Goal: Use online tool/utility: Use online tool/utility

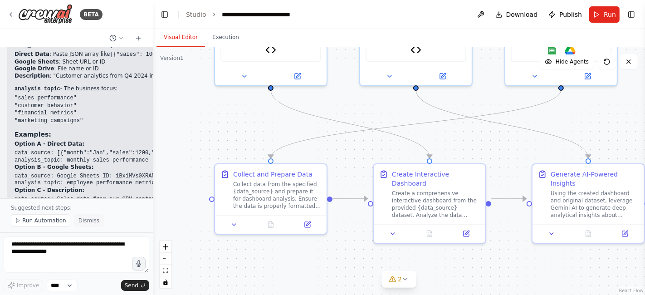
scroll to position [2777, 0]
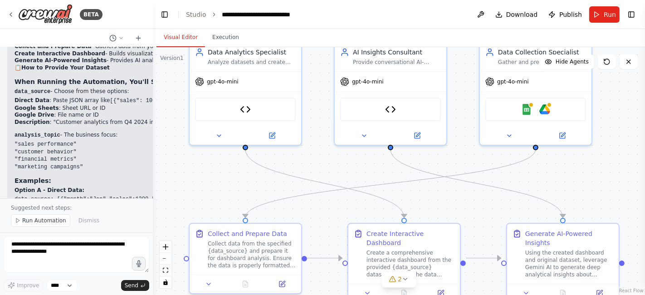
drag, startPoint x: 577, startPoint y: 117, endPoint x: 551, endPoint y: 176, distance: 64.6
click at [551, 176] on div ".deletable-edge-delete-btn { width: 20px; height: 20px; border: 0px solid #ffff…" at bounding box center [399, 171] width 492 height 248
click at [528, 108] on img at bounding box center [526, 107] width 11 height 11
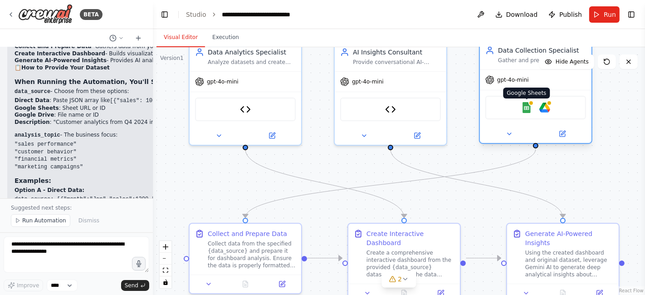
click at [531, 107] on img at bounding box center [526, 107] width 11 height 11
click at [543, 105] on img at bounding box center [544, 107] width 11 height 11
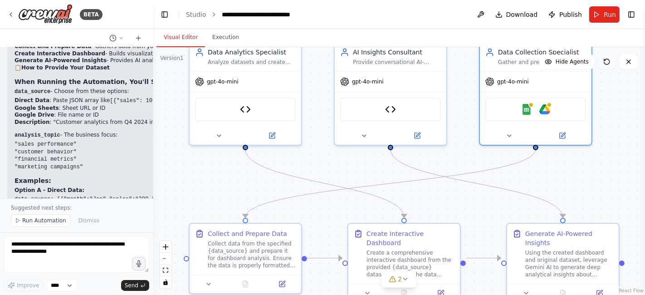
click at [608, 60] on icon at bounding box center [606, 61] width 7 height 7
click at [524, 107] on img at bounding box center [526, 107] width 11 height 11
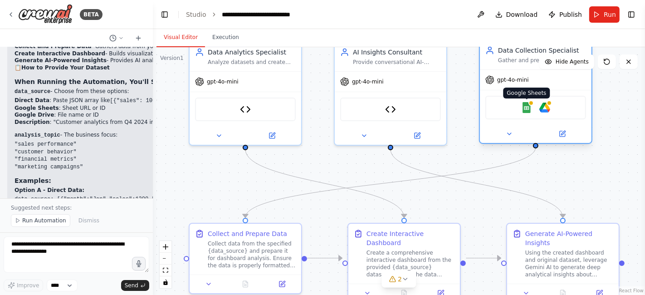
click at [524, 107] on img at bounding box center [526, 107] width 11 height 11
click at [506, 132] on icon at bounding box center [509, 133] width 7 height 7
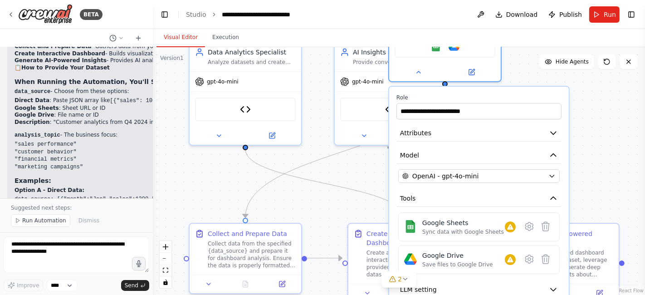
drag, startPoint x: 581, startPoint y: 159, endPoint x: 488, endPoint y: 79, distance: 122.6
click at [488, 87] on div "**********" at bounding box center [479, 218] width 180 height 263
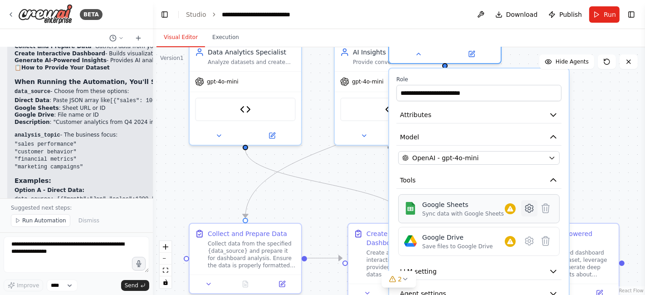
click at [530, 209] on icon at bounding box center [529, 208] width 8 height 8
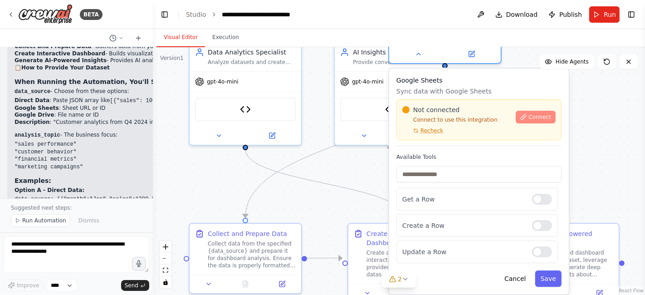
click at [551, 120] on button "Connect" at bounding box center [536, 117] width 40 height 13
click at [542, 114] on span "Connect" at bounding box center [540, 116] width 23 height 7
click at [609, 108] on div ".deletable-edge-delete-btn { width: 20px; height: 20px; border: 0px solid #ffff…" at bounding box center [399, 171] width 492 height 248
click at [514, 277] on button "Cancel" at bounding box center [515, 278] width 32 height 16
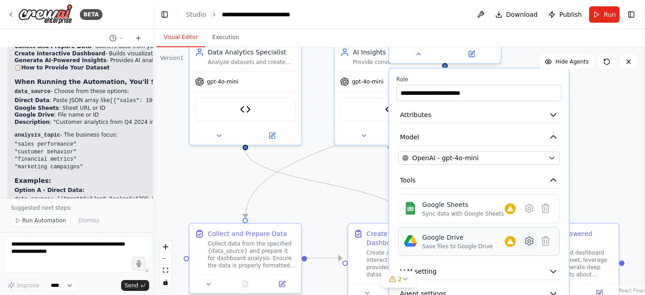
click at [527, 239] on icon at bounding box center [529, 241] width 8 height 8
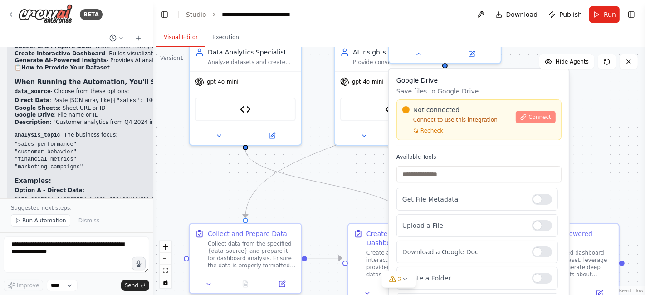
click at [538, 120] on button "Connect" at bounding box center [536, 117] width 40 height 13
click at [335, 205] on div ".deletable-edge-delete-btn { width: 20px; height: 20px; border: 0px solid #ffff…" at bounding box center [399, 171] width 492 height 248
click at [601, 108] on div ".deletable-edge-delete-btn { width: 20px; height: 20px; border: 0px solid #ffff…" at bounding box center [399, 171] width 492 height 248
click at [535, 118] on span "Connect" at bounding box center [540, 116] width 23 height 7
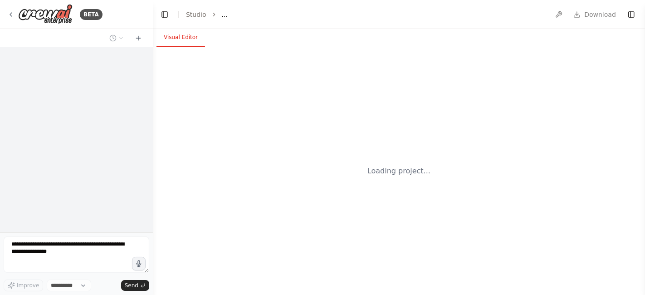
select select "****"
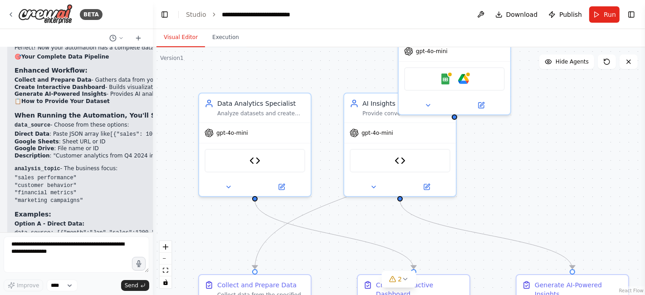
click at [596, 137] on div ".deletable-edge-delete-btn { width: 20px; height: 20px; border: 0px solid #ffff…" at bounding box center [399, 171] width 492 height 248
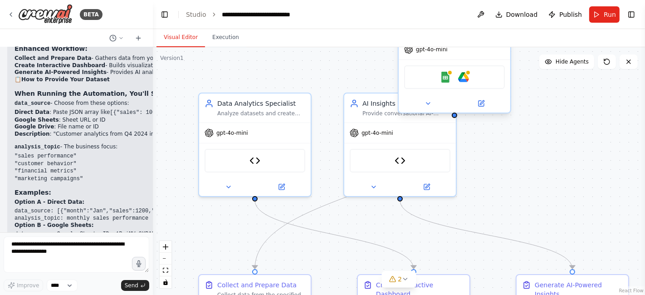
scroll to position [2743, 0]
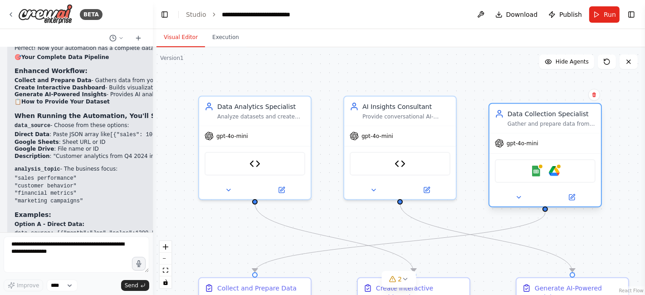
drag, startPoint x: 465, startPoint y: 55, endPoint x: 561, endPoint y: 147, distance: 133.2
click at [561, 147] on div "gpt-4o-mini" at bounding box center [546, 143] width 112 height 20
click at [184, 239] on div ".deletable-edge-delete-btn { width: 20px; height: 20px; border: 0px solid #ffff…" at bounding box center [399, 171] width 492 height 248
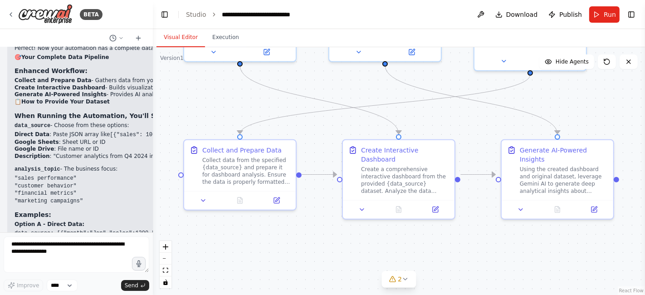
drag, startPoint x: 205, startPoint y: 241, endPoint x: 190, endPoint y: 103, distance: 138.7
click at [190, 103] on div ".deletable-edge-delete-btn { width: 20px; height: 20px; border: 0px solid #ffff…" at bounding box center [399, 171] width 492 height 248
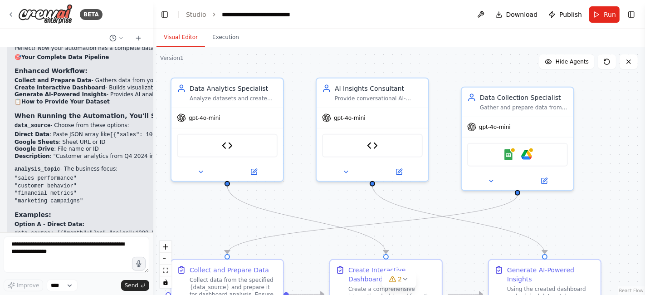
drag, startPoint x: 569, startPoint y: 108, endPoint x: 556, endPoint y: 228, distance: 120.4
click at [556, 228] on div ".deletable-edge-delete-btn { width: 20px; height: 20px; border: 0px solid #ffff…" at bounding box center [399, 171] width 492 height 248
click at [490, 178] on icon at bounding box center [492, 179] width 4 height 2
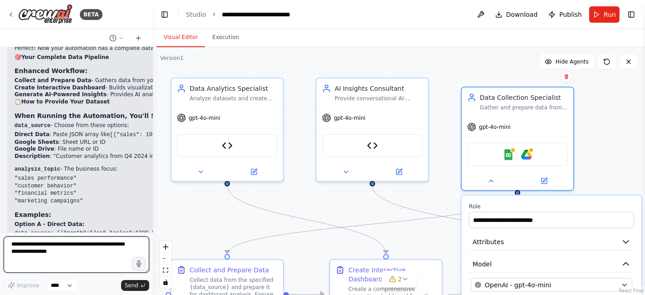
click at [24, 243] on textarea at bounding box center [77, 254] width 146 height 36
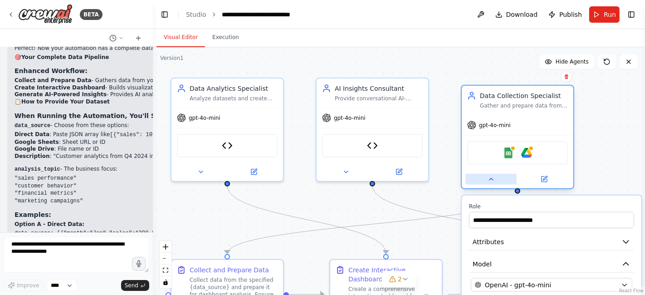
click at [490, 181] on icon at bounding box center [491, 179] width 7 height 7
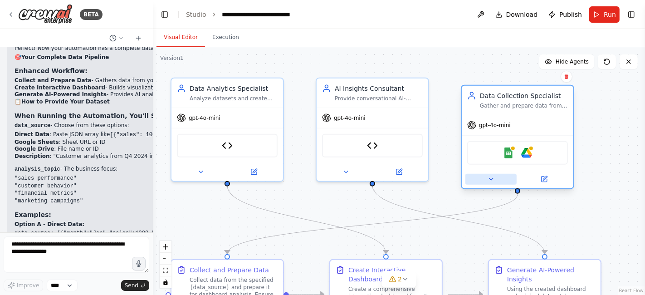
click at [490, 181] on icon at bounding box center [491, 179] width 7 height 7
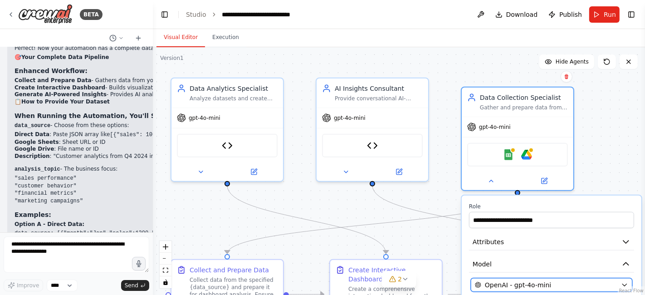
click at [554, 286] on div "OpenAI - gpt-4o-mini" at bounding box center [546, 284] width 142 height 9
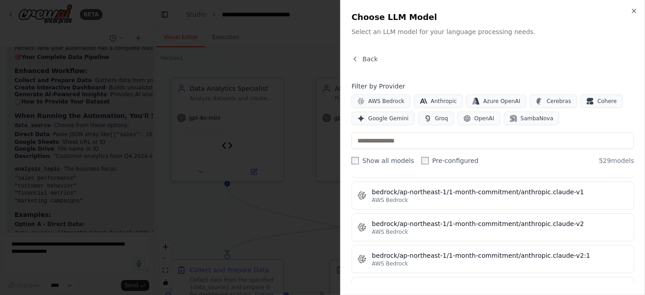
scroll to position [0, 0]
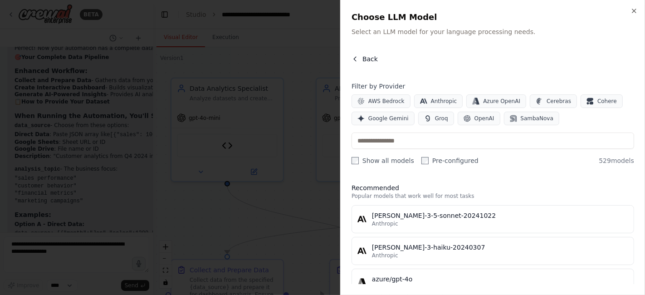
click at [354, 61] on icon "button" at bounding box center [355, 58] width 7 height 7
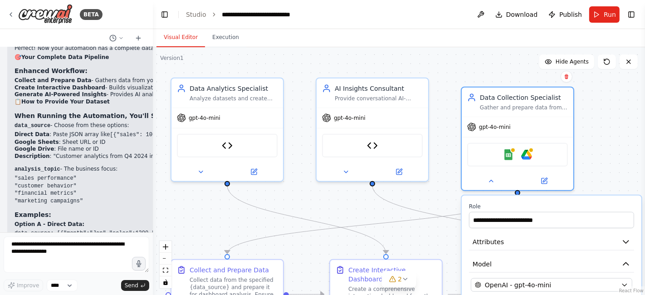
click at [150, 216] on div at bounding box center [151, 147] width 4 height 295
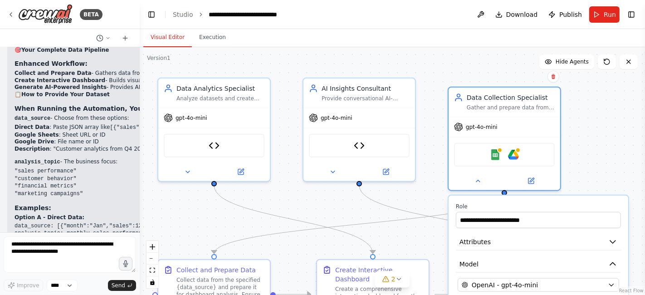
scroll to position [3065, 0]
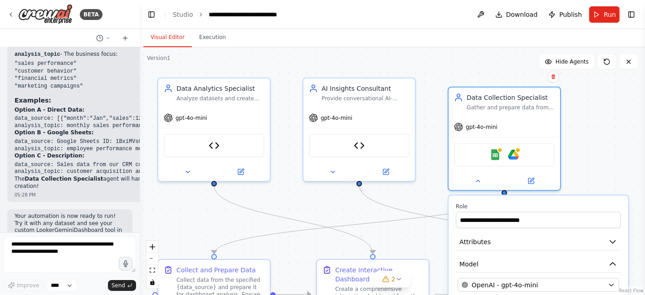
drag, startPoint x: 150, startPoint y: 216, endPoint x: 136, endPoint y: 222, distance: 15.0
click at [136, 222] on div "BETA create a tool like Looker dashboard with Gemini Chat integration 05:17 PM …" at bounding box center [322, 147] width 645 height 295
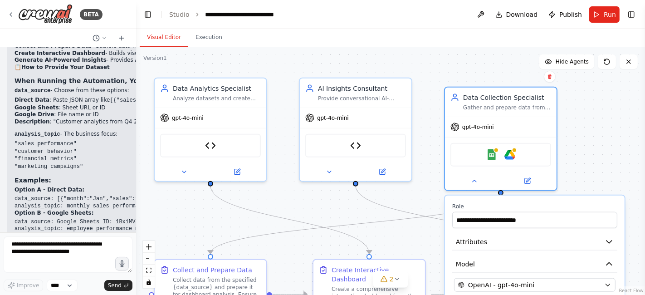
scroll to position [3064, 0]
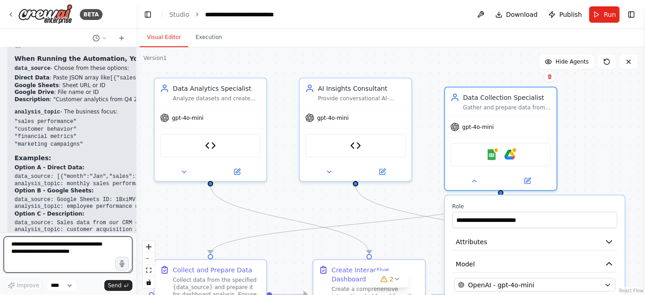
click at [82, 247] on textarea at bounding box center [68, 254] width 129 height 36
click at [579, 145] on div ".deletable-edge-delete-btn { width: 20px; height: 20px; border: 0px solid #ffff…" at bounding box center [390, 171] width 509 height 248
